Goal: Information Seeking & Learning: Understand process/instructions

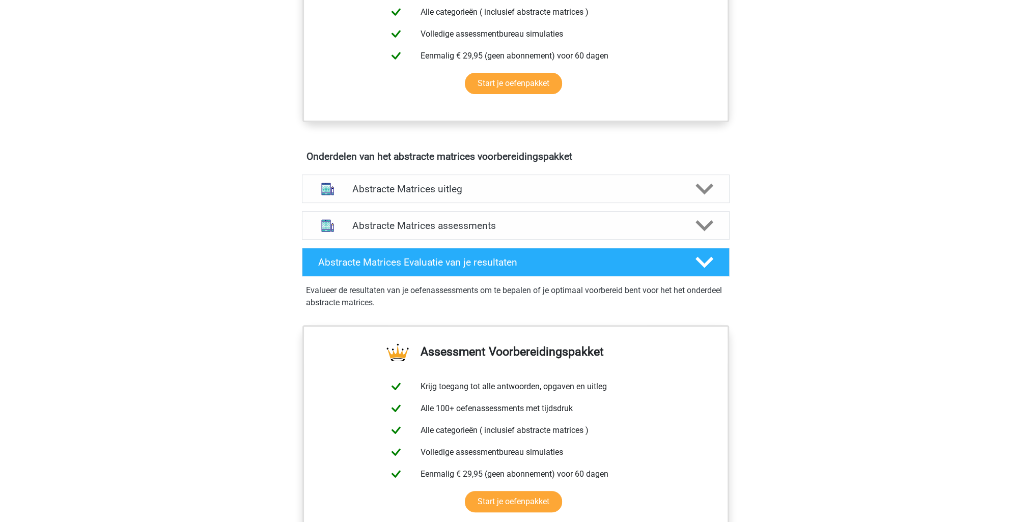
scroll to position [560, 0]
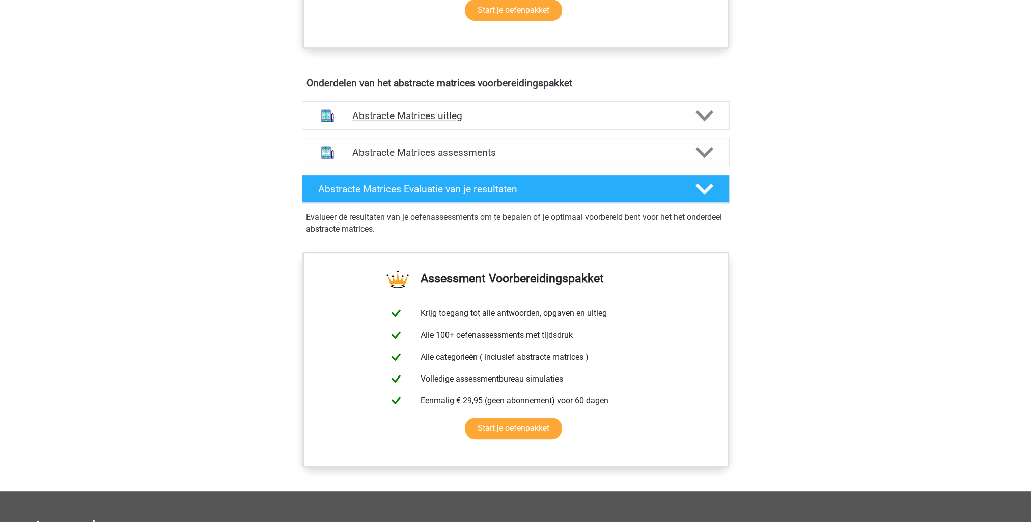
click at [707, 116] on icon at bounding box center [705, 116] width 18 height 18
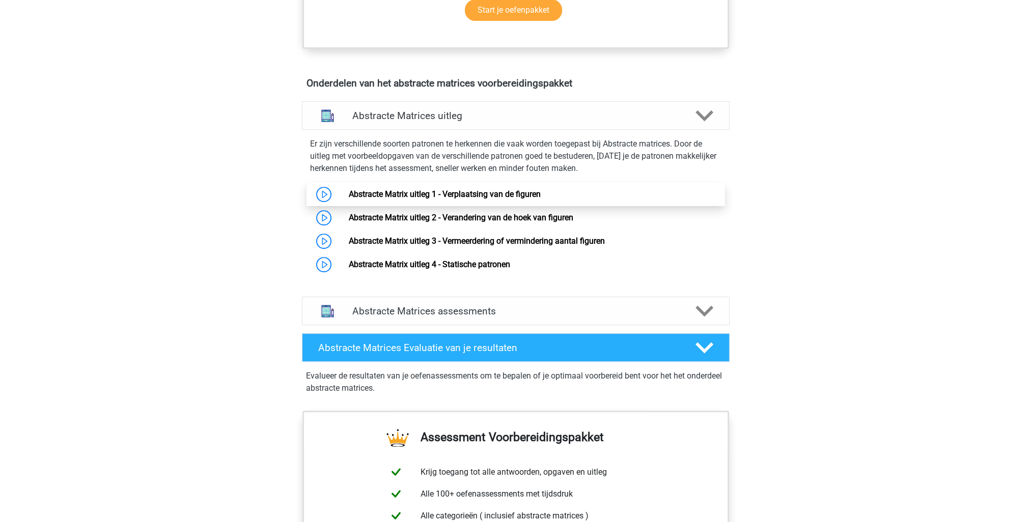
click at [349, 191] on link "Abstracte Matrix uitleg 1 - Verplaatsing van de figuren" at bounding box center [445, 194] width 192 height 10
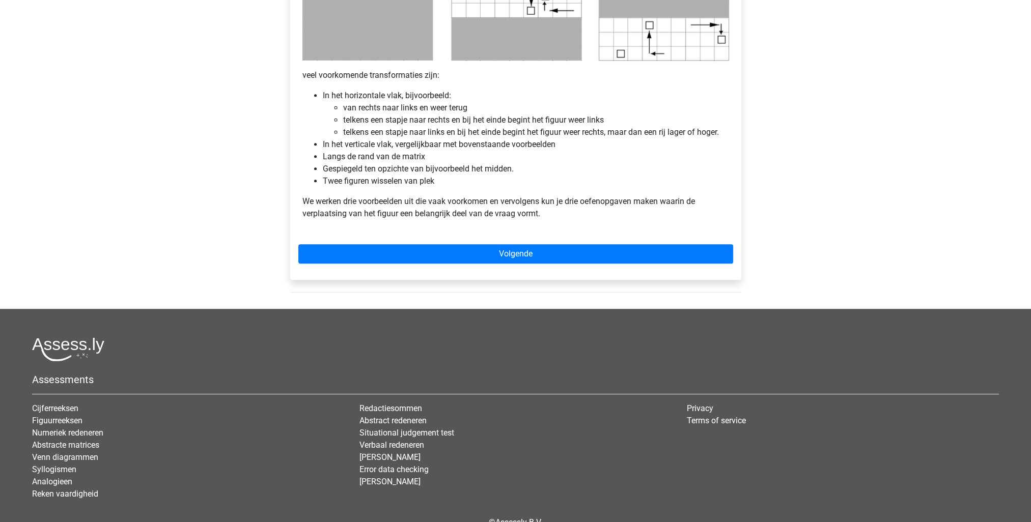
scroll to position [611, 0]
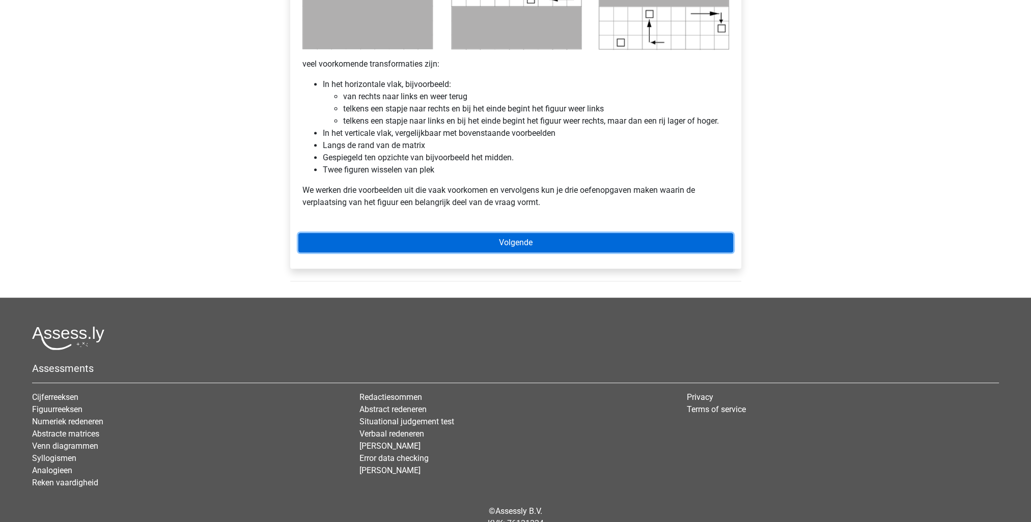
click at [464, 246] on link "Volgende" at bounding box center [515, 242] width 435 height 19
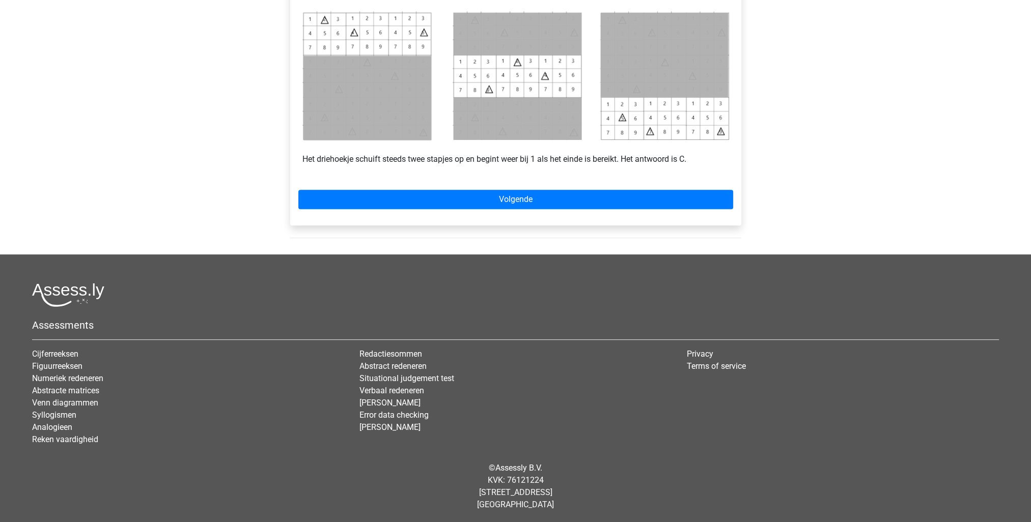
scroll to position [485, 0]
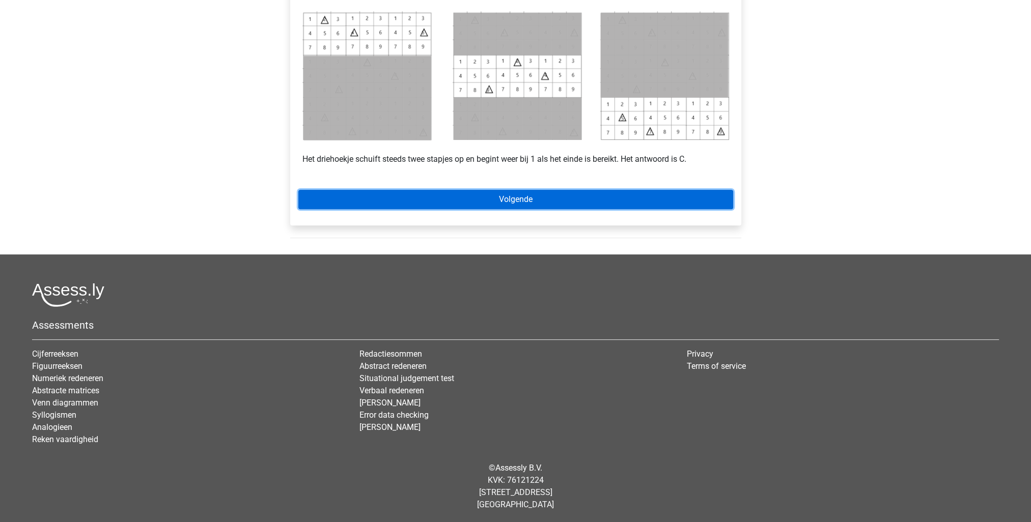
click at [500, 203] on link "Volgende" at bounding box center [515, 199] width 435 height 19
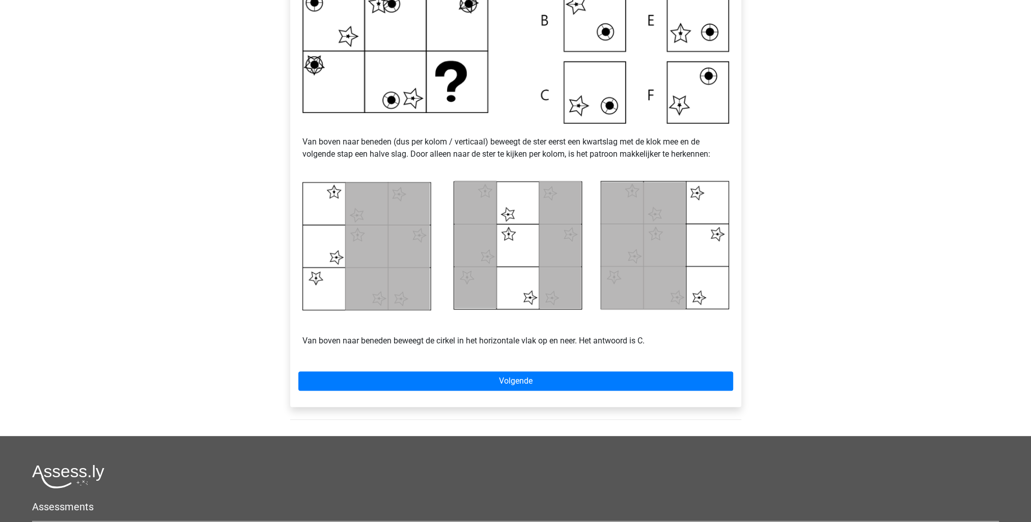
scroll to position [407, 0]
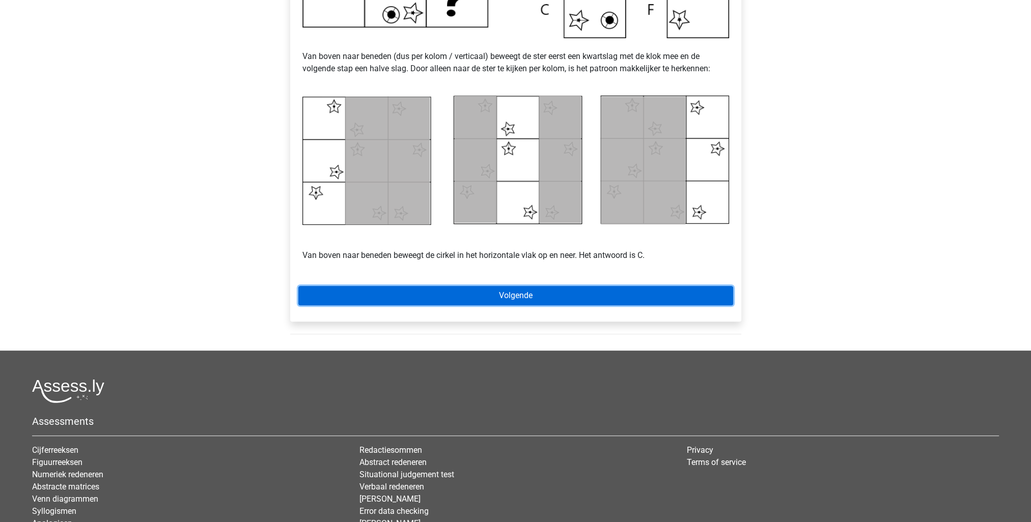
click at [497, 302] on link "Volgende" at bounding box center [515, 295] width 435 height 19
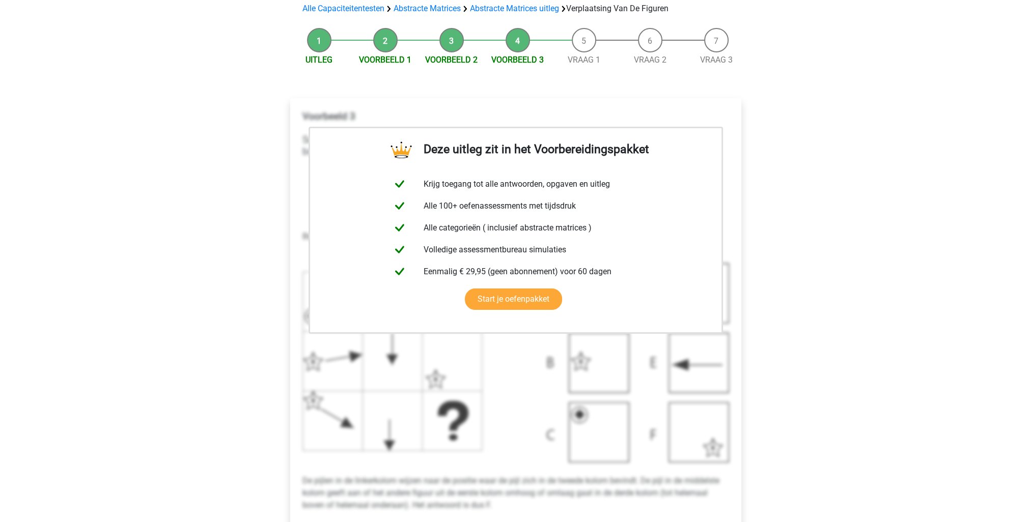
scroll to position [153, 0]
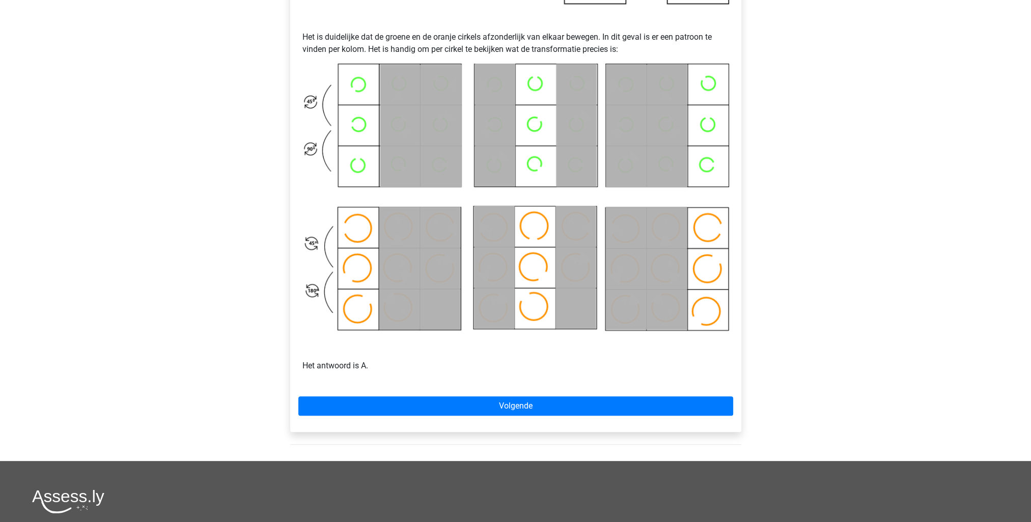
scroll to position [458, 0]
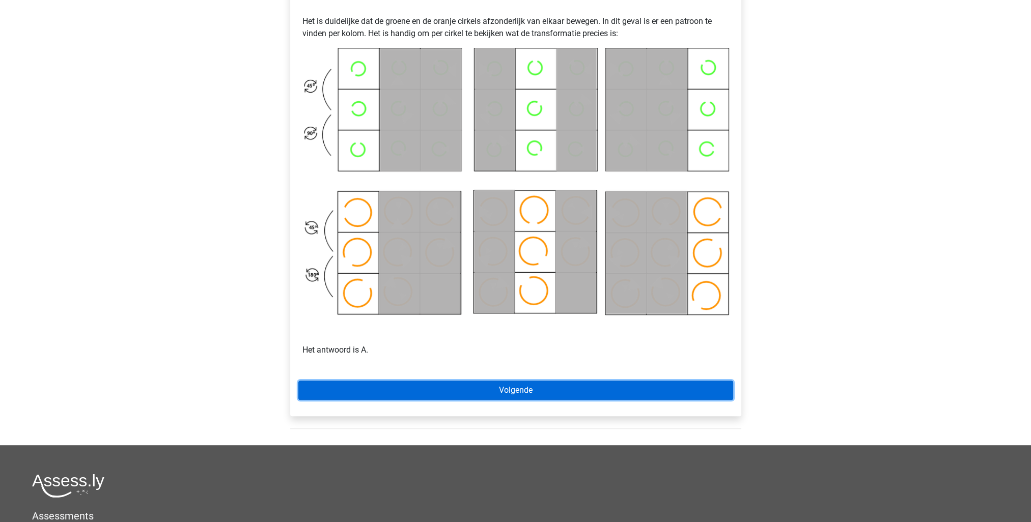
click at [490, 390] on link "Volgende" at bounding box center [515, 390] width 435 height 19
